Goal: Transaction & Acquisition: Obtain resource

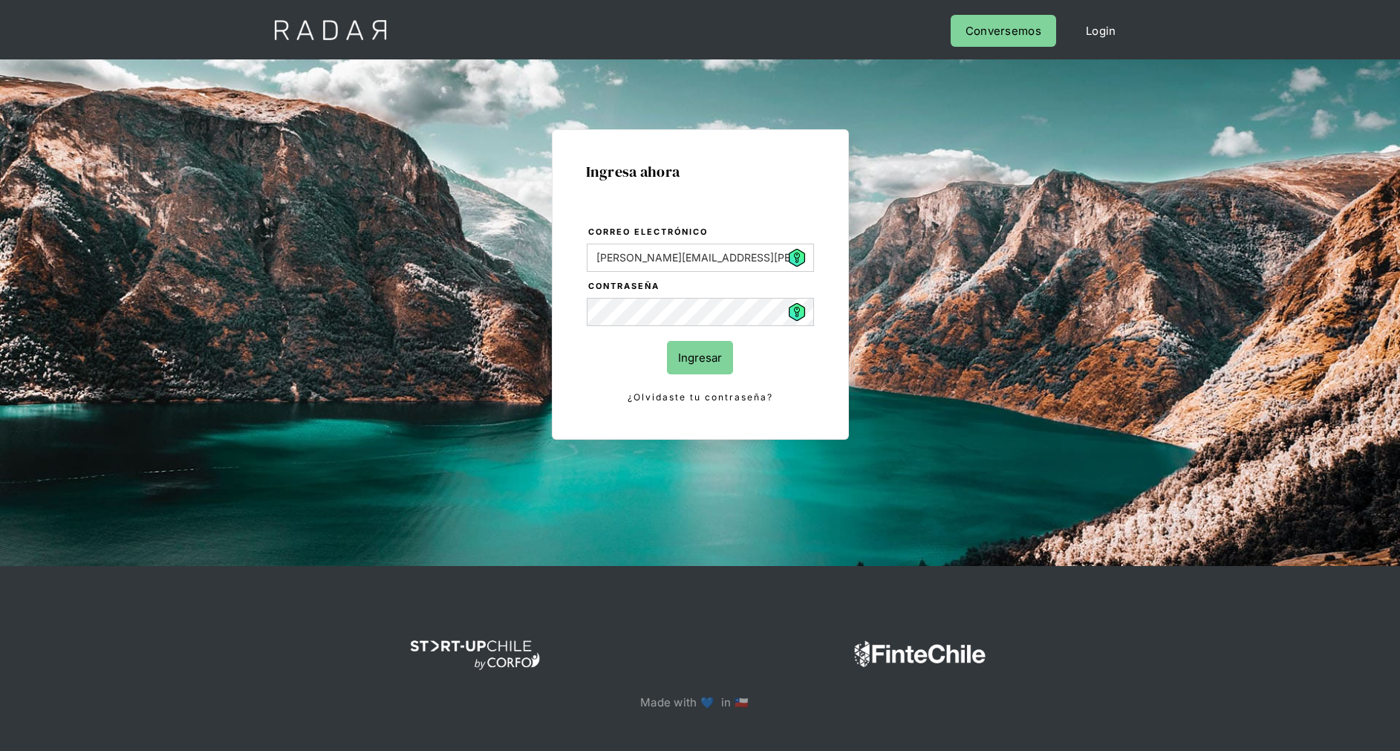
click at [711, 353] on input "Ingresar" at bounding box center [700, 357] width 66 height 33
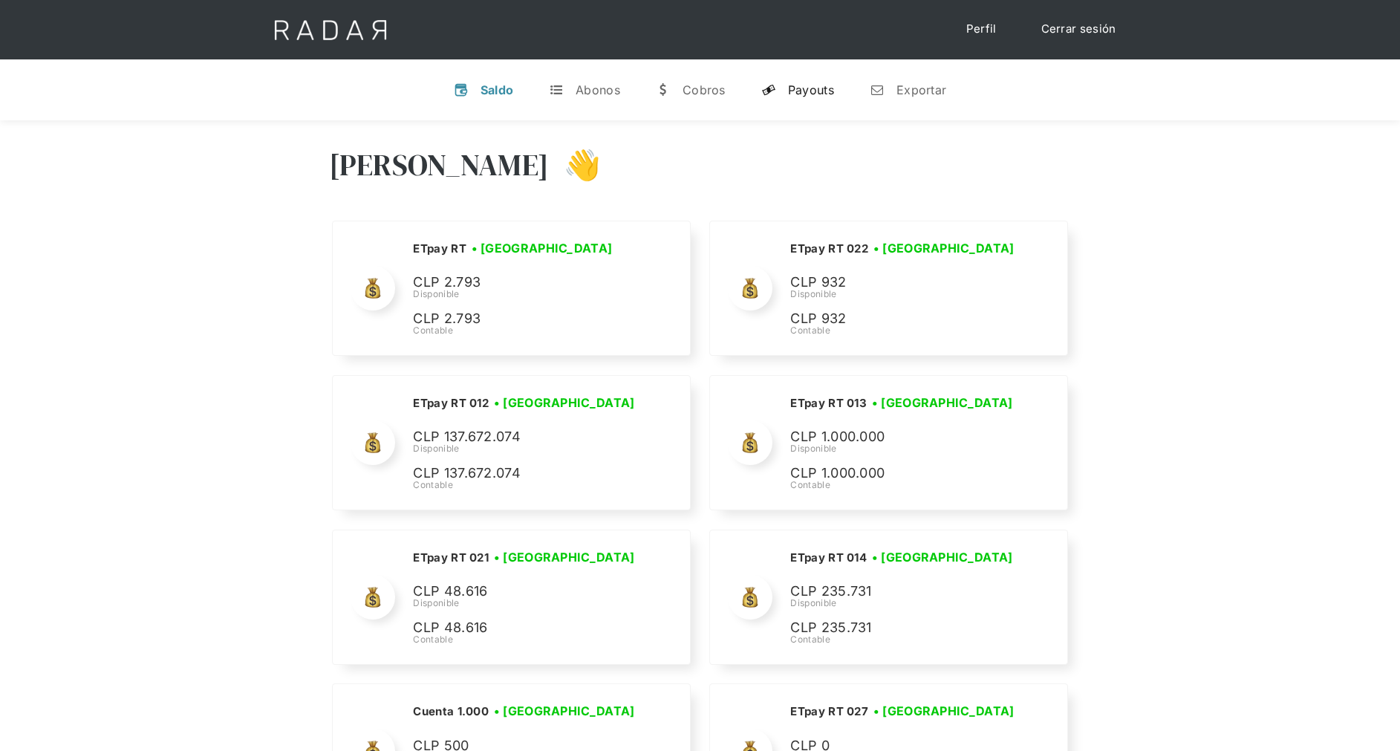
click at [797, 96] on div "Payouts" at bounding box center [811, 89] width 46 height 15
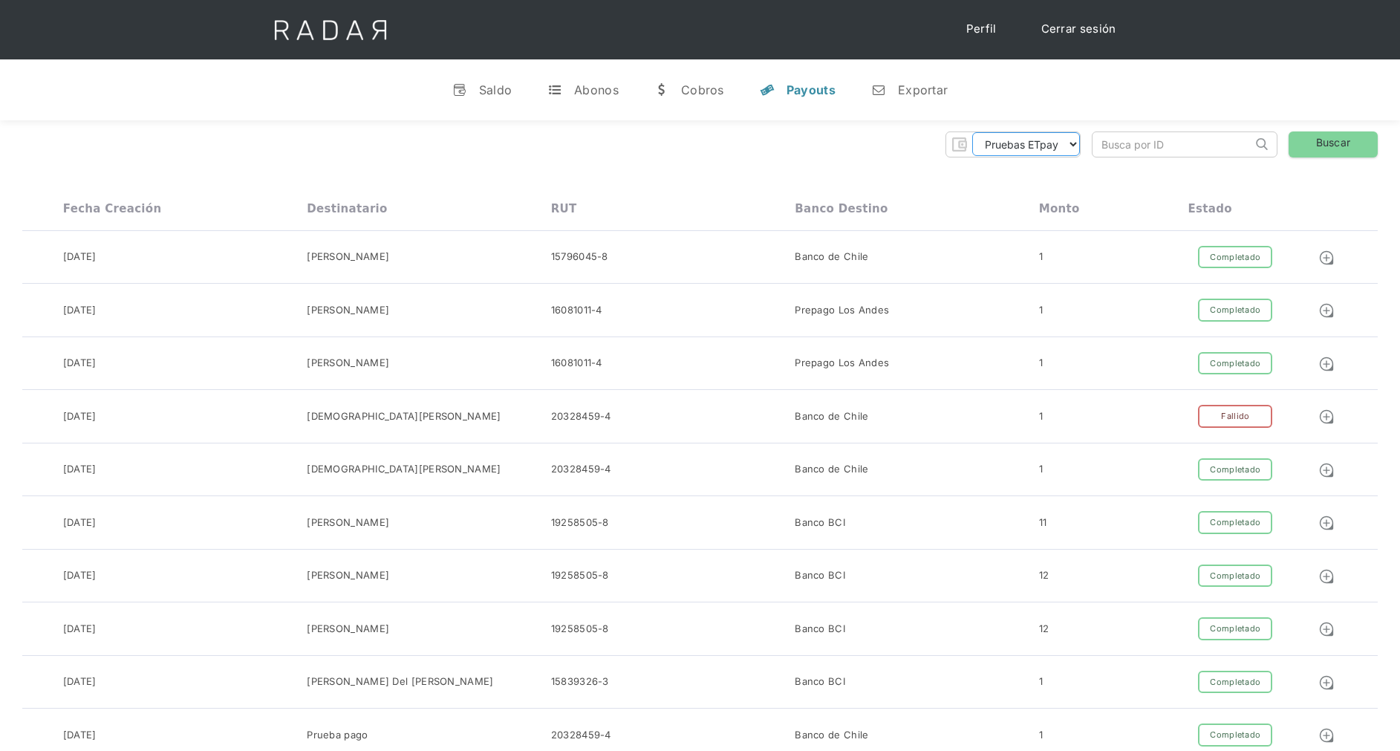
click at [1066, 147] on select "Pruebas ETpay Cuenta 1.000 Cuenta 1.001 Cuenta 1.002 Cuenta 1.003 Cuenta 1.004 …" at bounding box center [1026, 144] width 108 height 24
select select "etpay-cuenta-1001"
click at [972, 132] on select "Pruebas ETpay Cuenta 1.000 Cuenta 1.001 Cuenta 1.002 Cuenta 1.003 Cuenta 1.004 …" at bounding box center [1026, 144] width 108 height 24
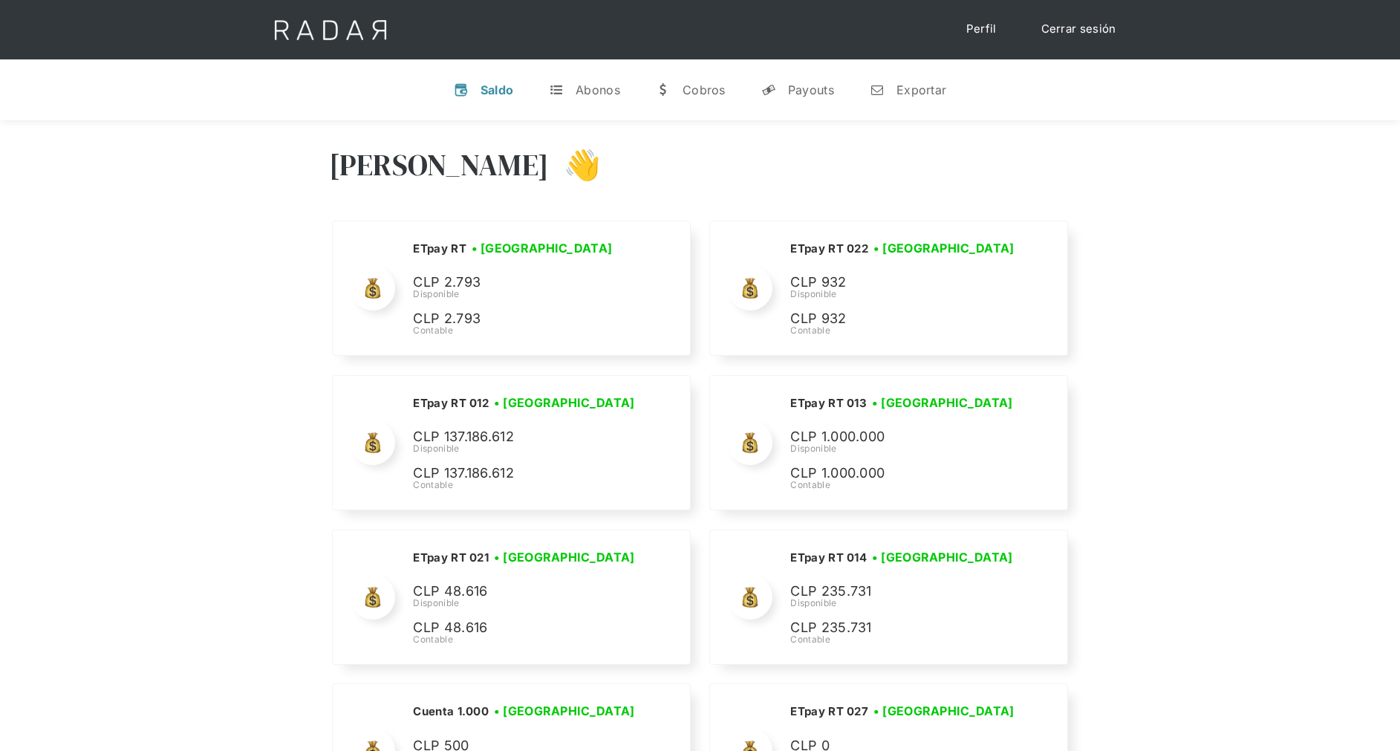
click at [810, 88] on div "Payouts" at bounding box center [811, 89] width 46 height 15
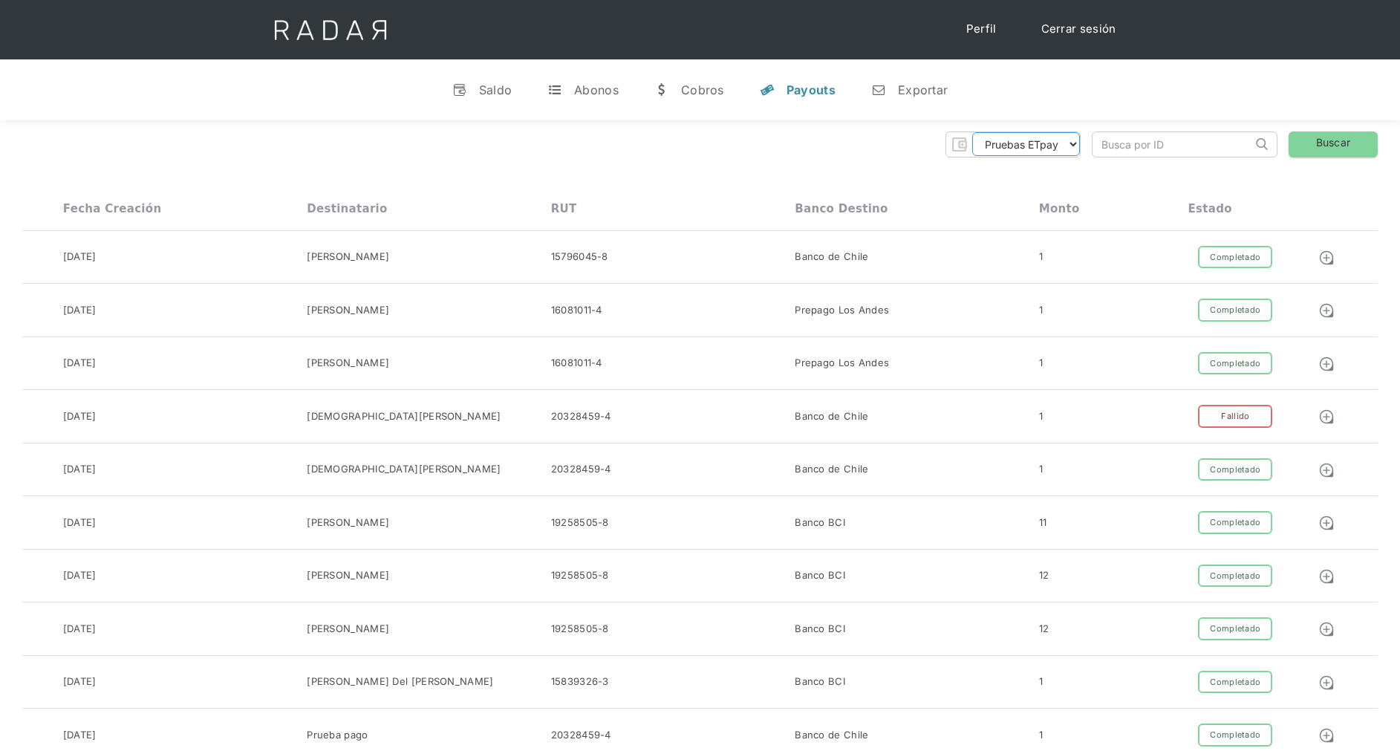
drag, startPoint x: 1065, startPoint y: 148, endPoint x: 1063, endPoint y: 158, distance: 10.5
click at [1065, 147] on select "Pruebas ETpay Cuenta 1.000 Cuenta 1.001 Cuenta 1.002 Cuenta 1.003 Cuenta 1.004 …" at bounding box center [1026, 144] width 108 height 24
select select "etpay-cuenta-1001"
click at [972, 132] on select "Pruebas ETpay Cuenta 1.000 Cuenta 1.001 Cuenta 1.002 Cuenta 1.003 Cuenta 1.004 …" at bounding box center [1026, 144] width 108 height 24
click at [1318, 149] on link "Buscar" at bounding box center [1332, 144] width 89 height 26
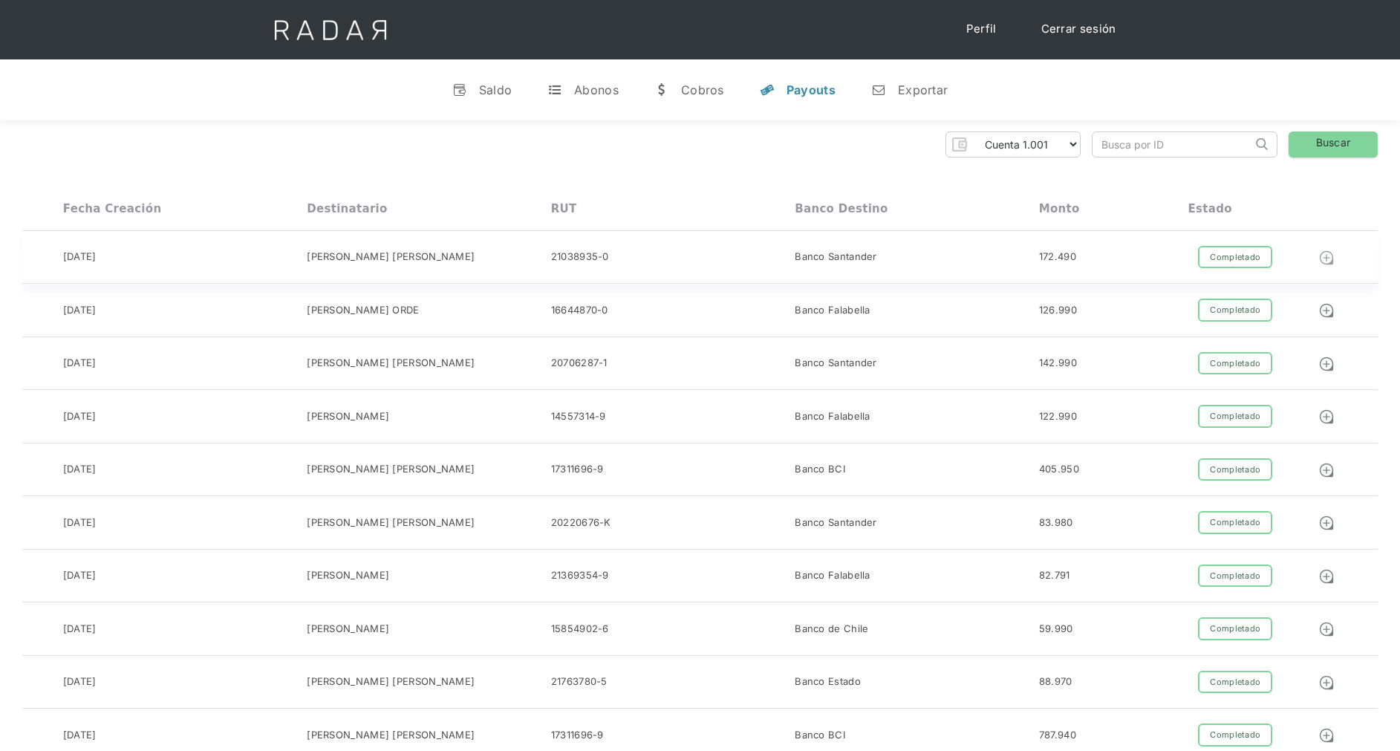
click at [1328, 258] on img at bounding box center [1326, 257] width 16 height 16
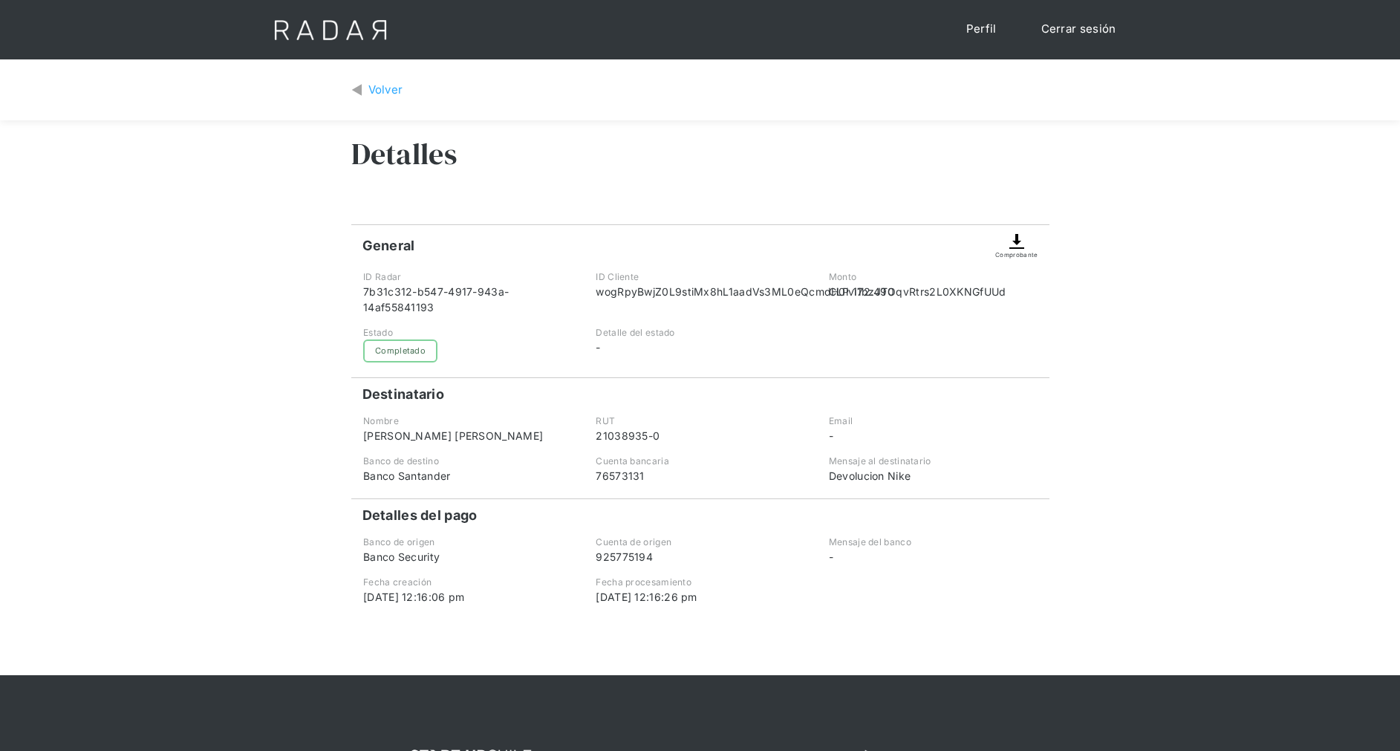
click at [1012, 245] on img at bounding box center [1017, 241] width 18 height 18
click at [1015, 244] on img at bounding box center [1017, 241] width 18 height 18
click at [1016, 241] on img at bounding box center [1017, 241] width 18 height 18
click at [1019, 241] on img at bounding box center [1017, 241] width 18 height 18
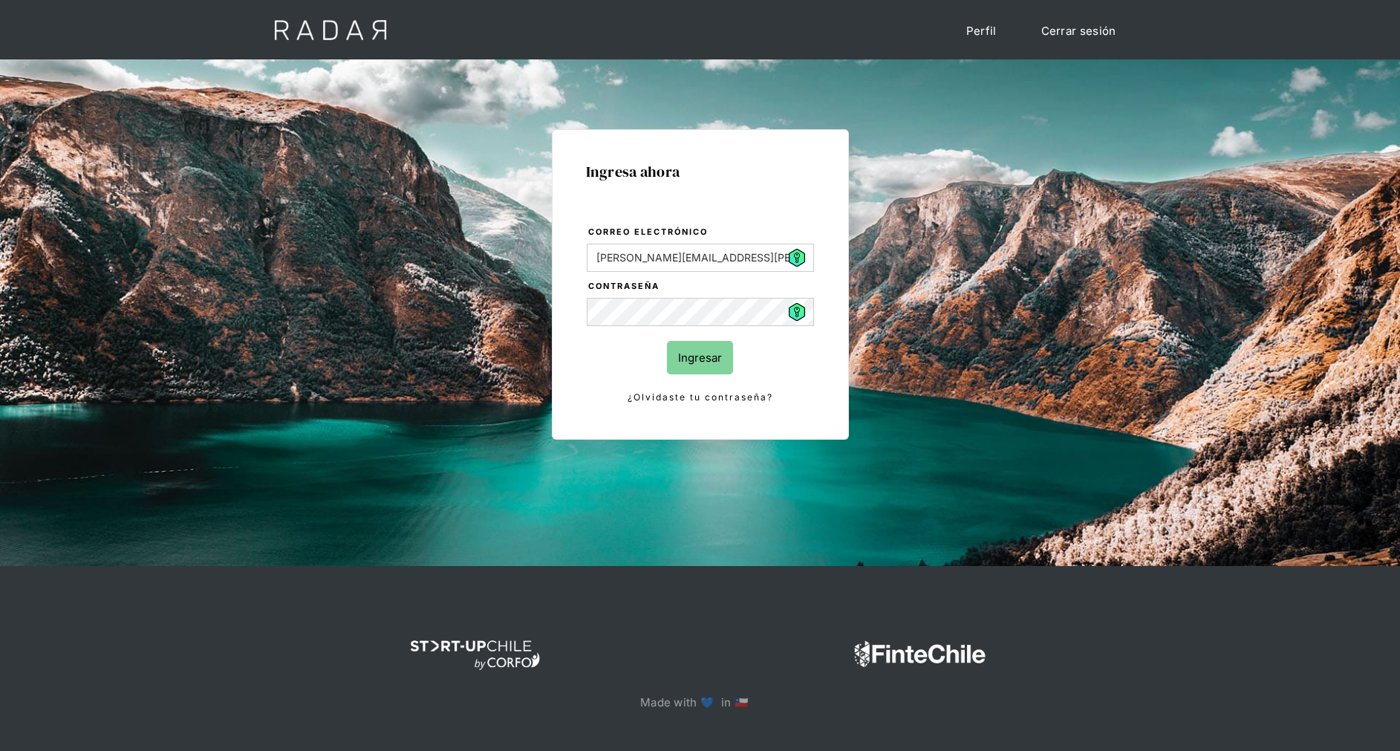
click at [718, 362] on input "Ingresar" at bounding box center [700, 357] width 66 height 33
